Goal: Information Seeking & Learning: Find specific fact

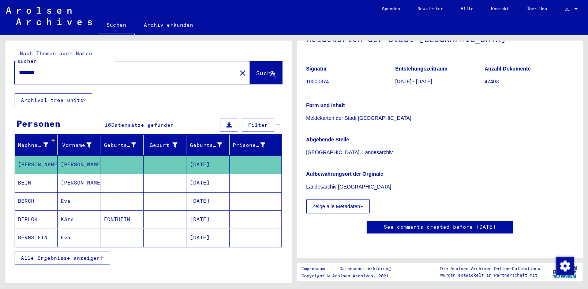
scroll to position [125, 0]
click at [334, 200] on button "Zeige alle Metadaten" at bounding box center [338, 207] width 64 height 14
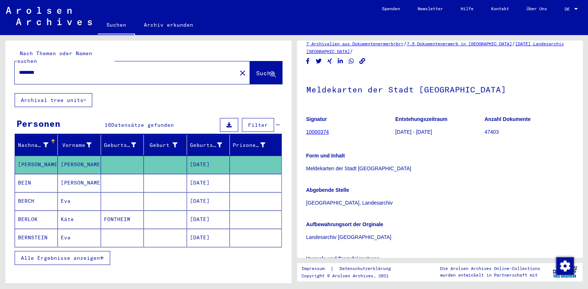
scroll to position [0, 0]
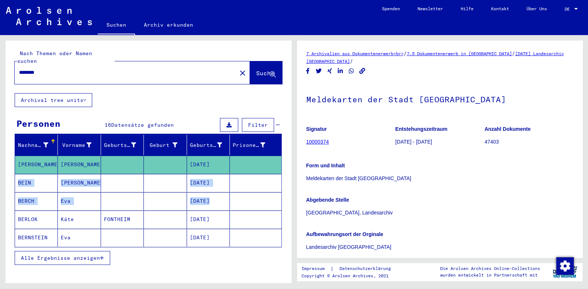
drag, startPoint x: 291, startPoint y: 177, endPoint x: 288, endPoint y: 197, distance: 19.6
click at [288, 197] on div "Nach Themen oder Namen suchen ******** close Suche Archival tree units Personen…" at bounding box center [148, 165] width 286 height 248
click at [53, 255] on span "Alle Ergebnisse anzeigen" at bounding box center [60, 258] width 79 height 7
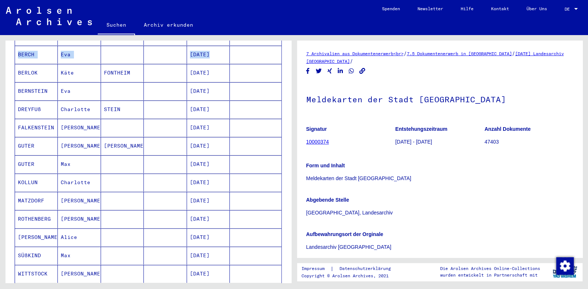
scroll to position [159, 0]
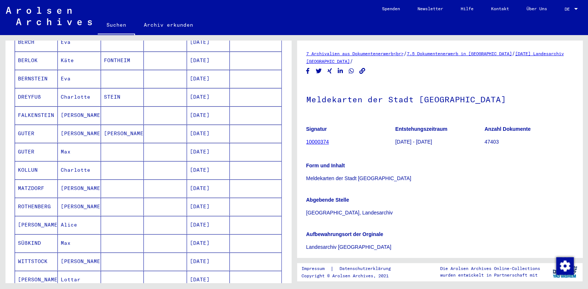
click at [29, 198] on mat-cell "ROTHENBERG" at bounding box center [36, 207] width 43 height 18
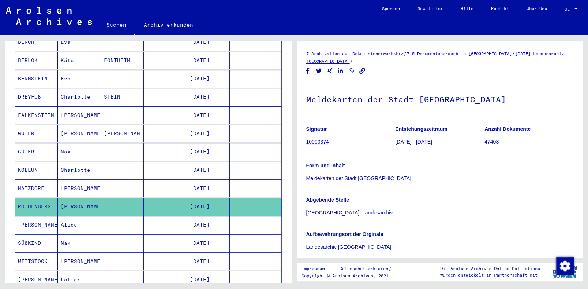
click at [23, 198] on mat-cell "ROTHENBERG" at bounding box center [36, 207] width 43 height 18
type input "**********"
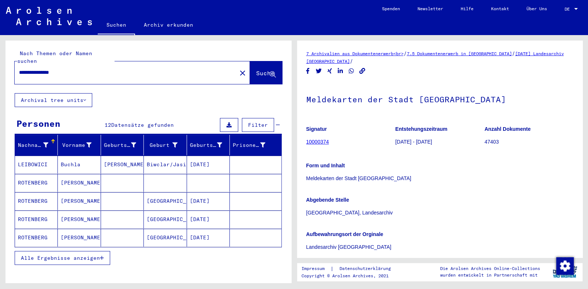
click at [50, 255] on span "Alle Ergebnisse anzeigen" at bounding box center [60, 258] width 79 height 7
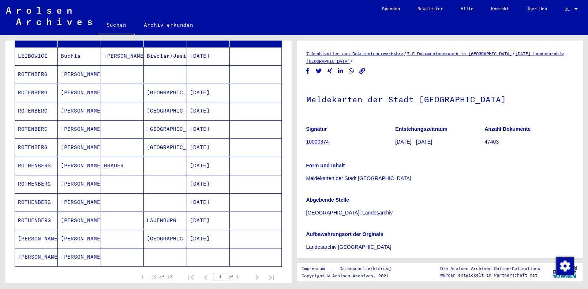
scroll to position [110, 0]
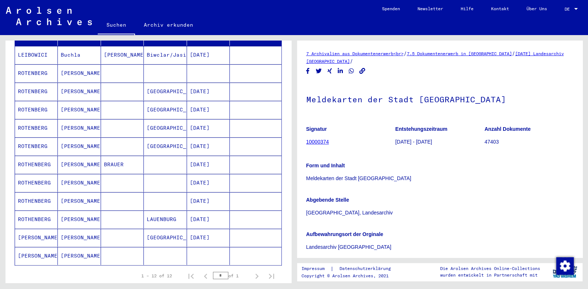
click at [31, 211] on mat-cell "ROTHENBERG" at bounding box center [36, 220] width 43 height 18
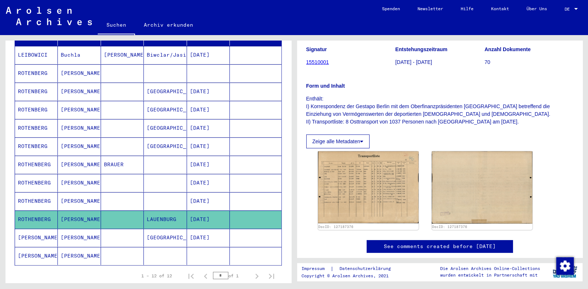
scroll to position [101, 0]
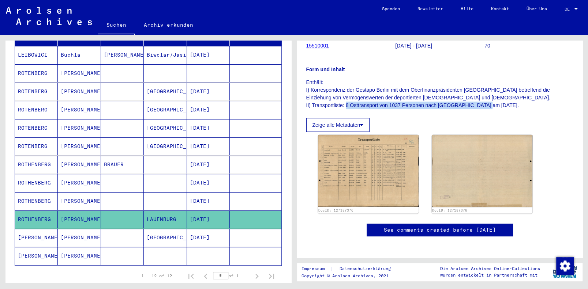
drag, startPoint x: 484, startPoint y: 92, endPoint x: 345, endPoint y: 90, distance: 138.3
click at [345, 90] on p "Enthält: I) Korrespondenz der Gestapo Berlin mit dem Oberfinanzpräsidenten [GEO…" at bounding box center [439, 94] width 267 height 31
drag, startPoint x: 345, startPoint y: 90, endPoint x: 356, endPoint y: 91, distance: 10.6
copy p "8 Osttransport von 1037 Personen nach [GEOGRAPHIC_DATA] am [DATE]"
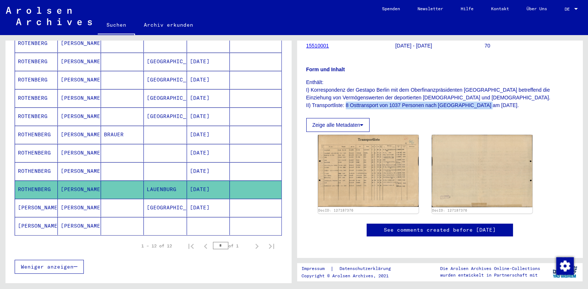
scroll to position [149, 0]
